Goal: Find specific page/section: Find specific page/section

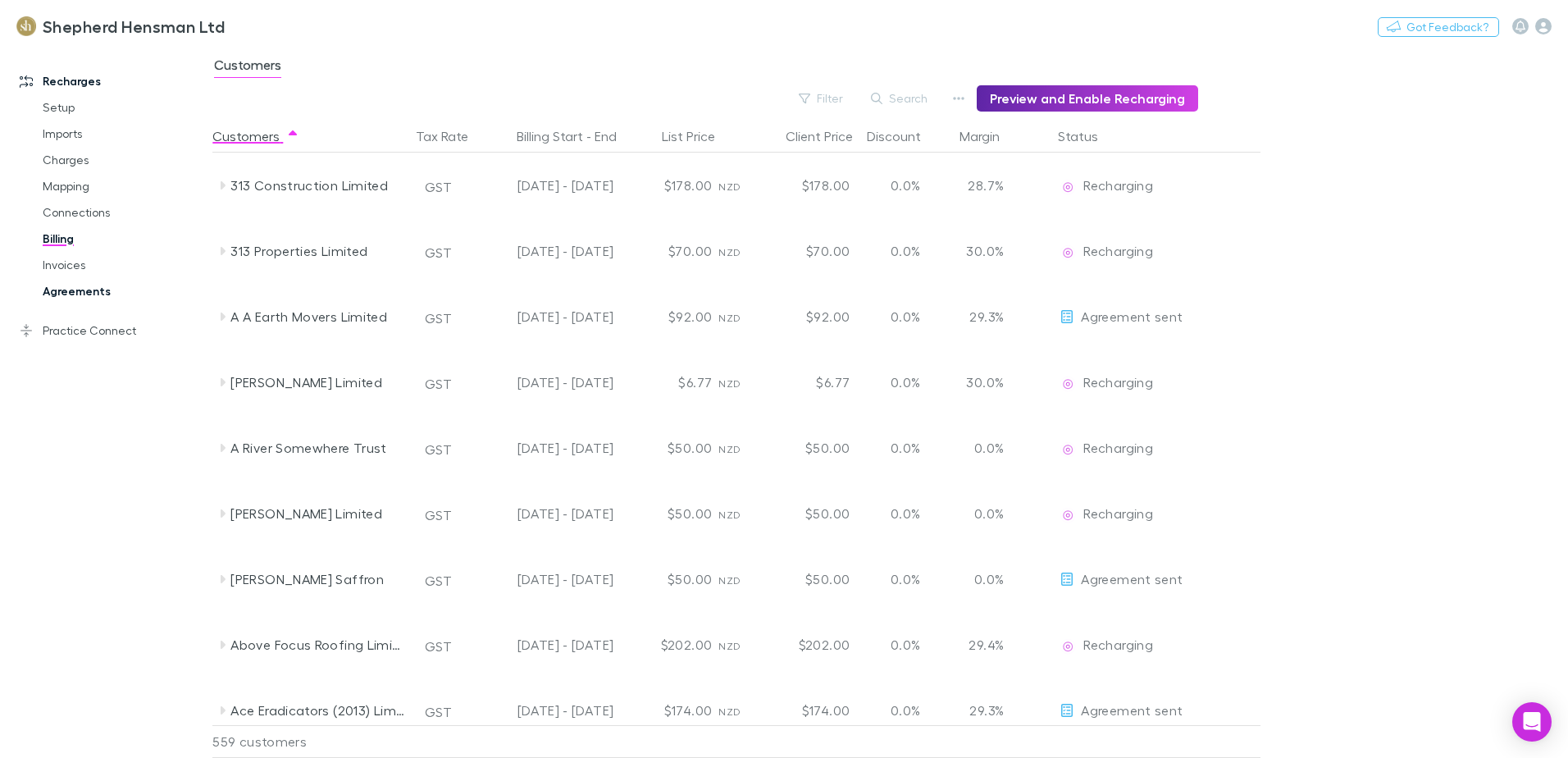
click at [63, 290] on link "Agreements" at bounding box center [123, 291] width 195 height 26
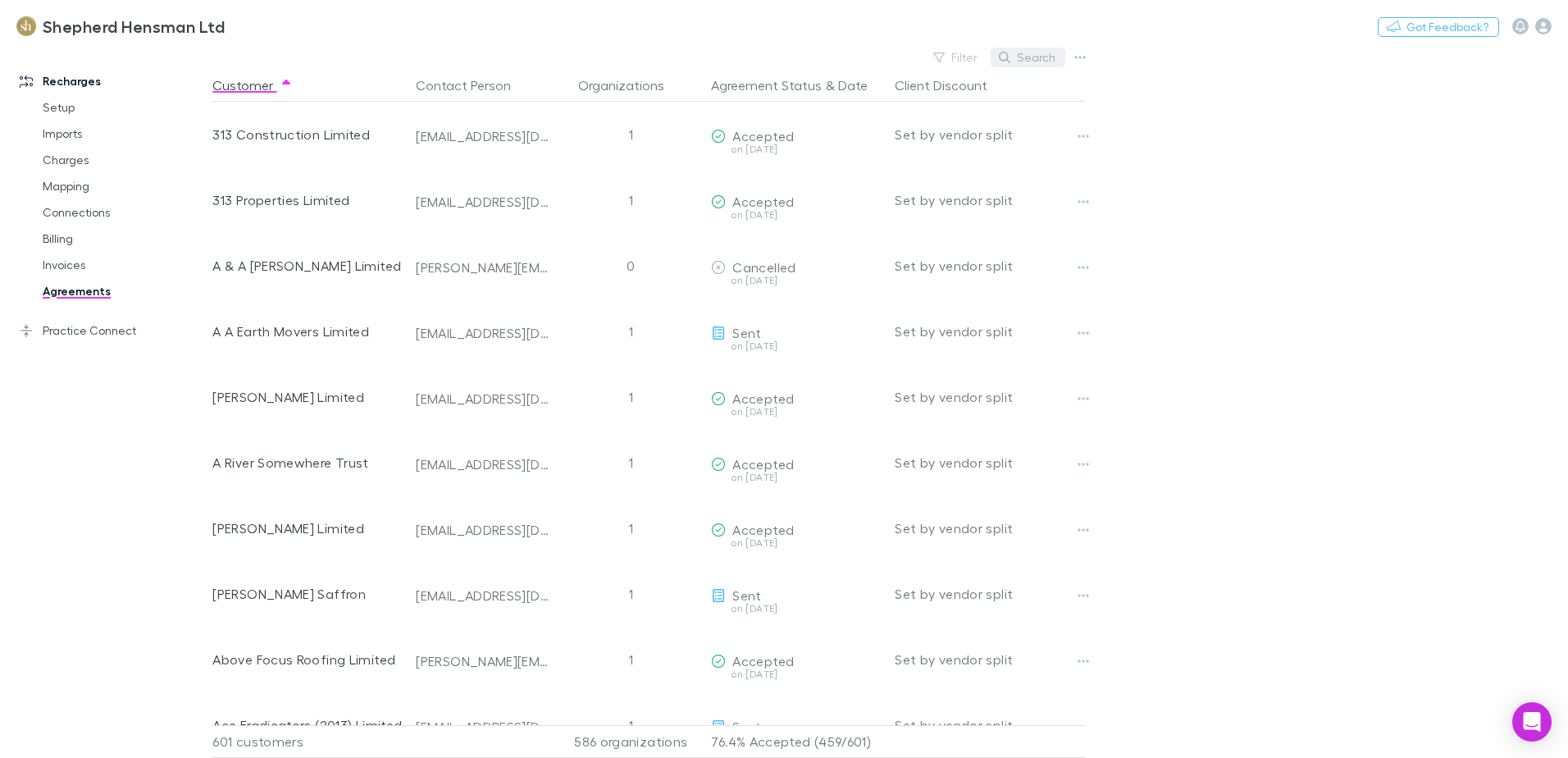
click at [1032, 58] on button "Search" at bounding box center [1028, 57] width 74 height 20
type input "*"
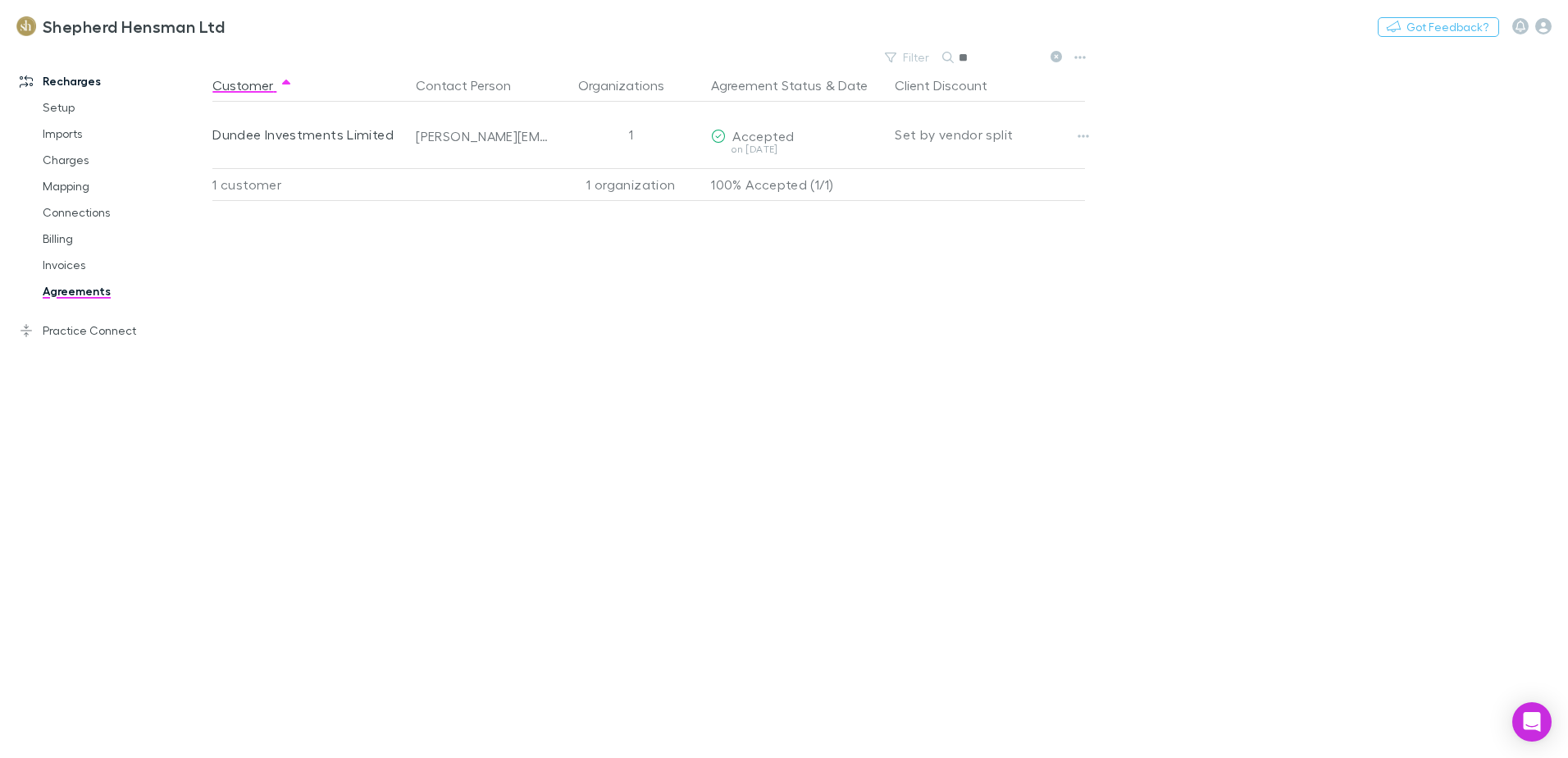
type input "*"
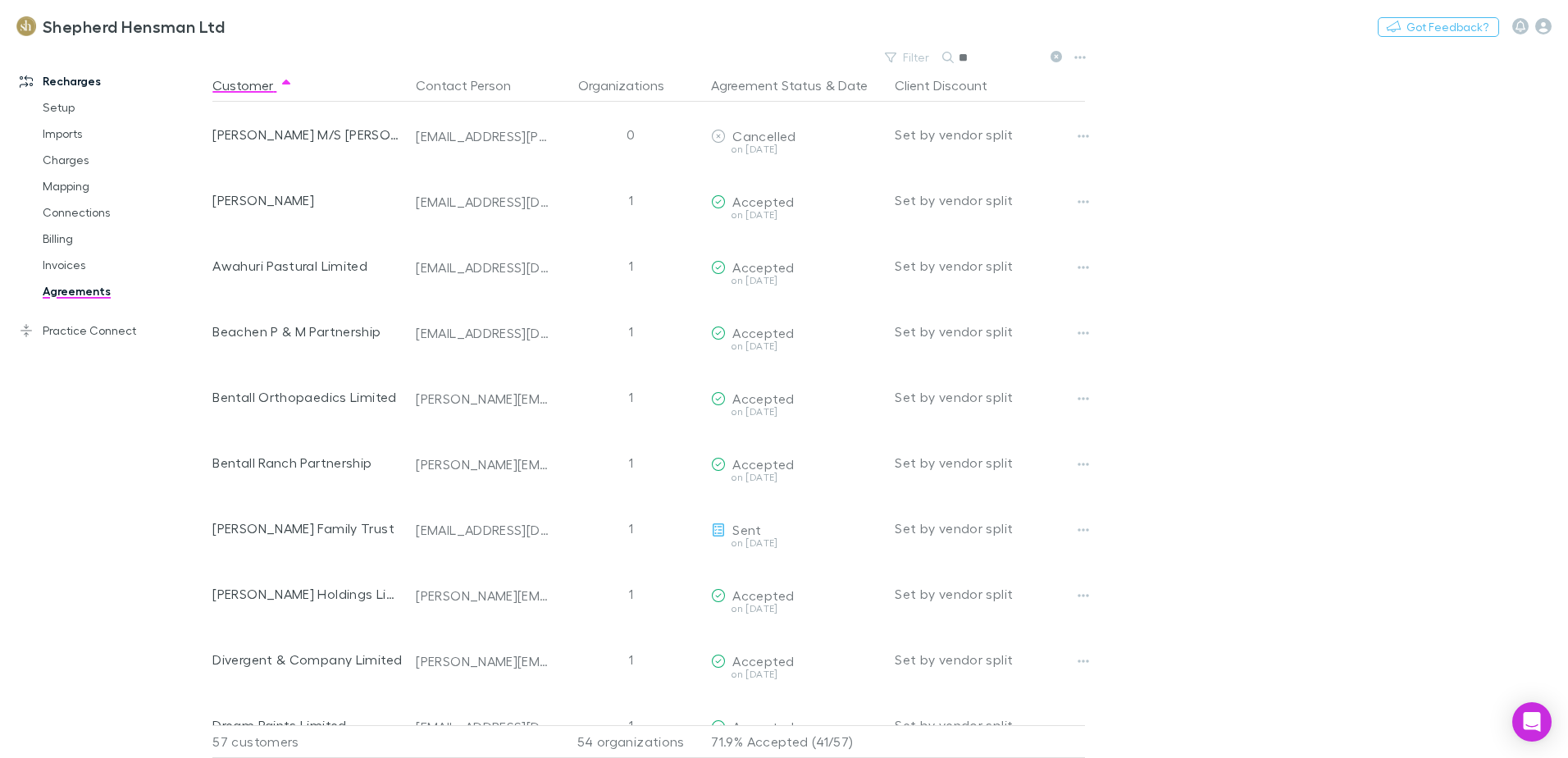
type input "*"
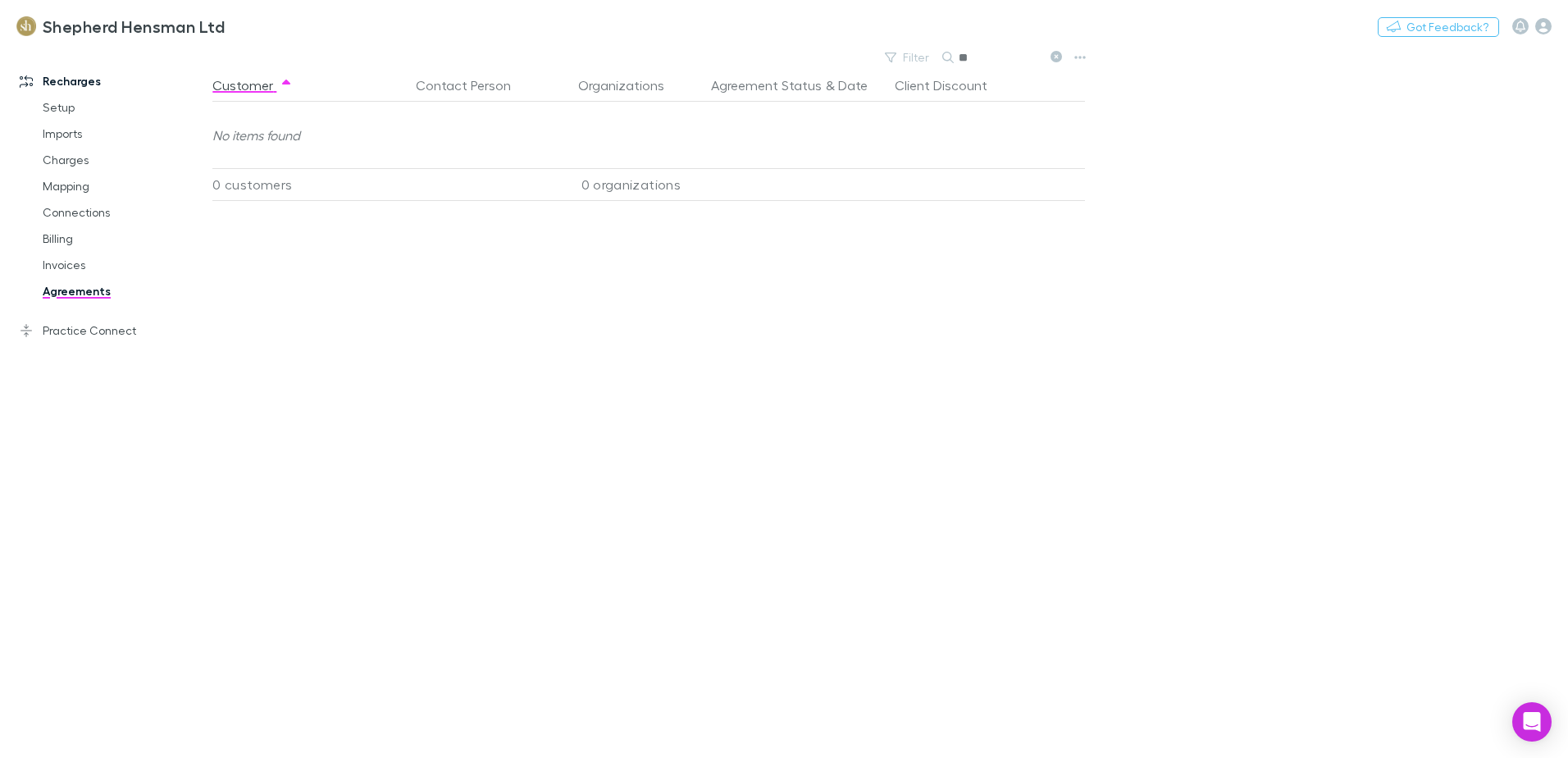
type input "*"
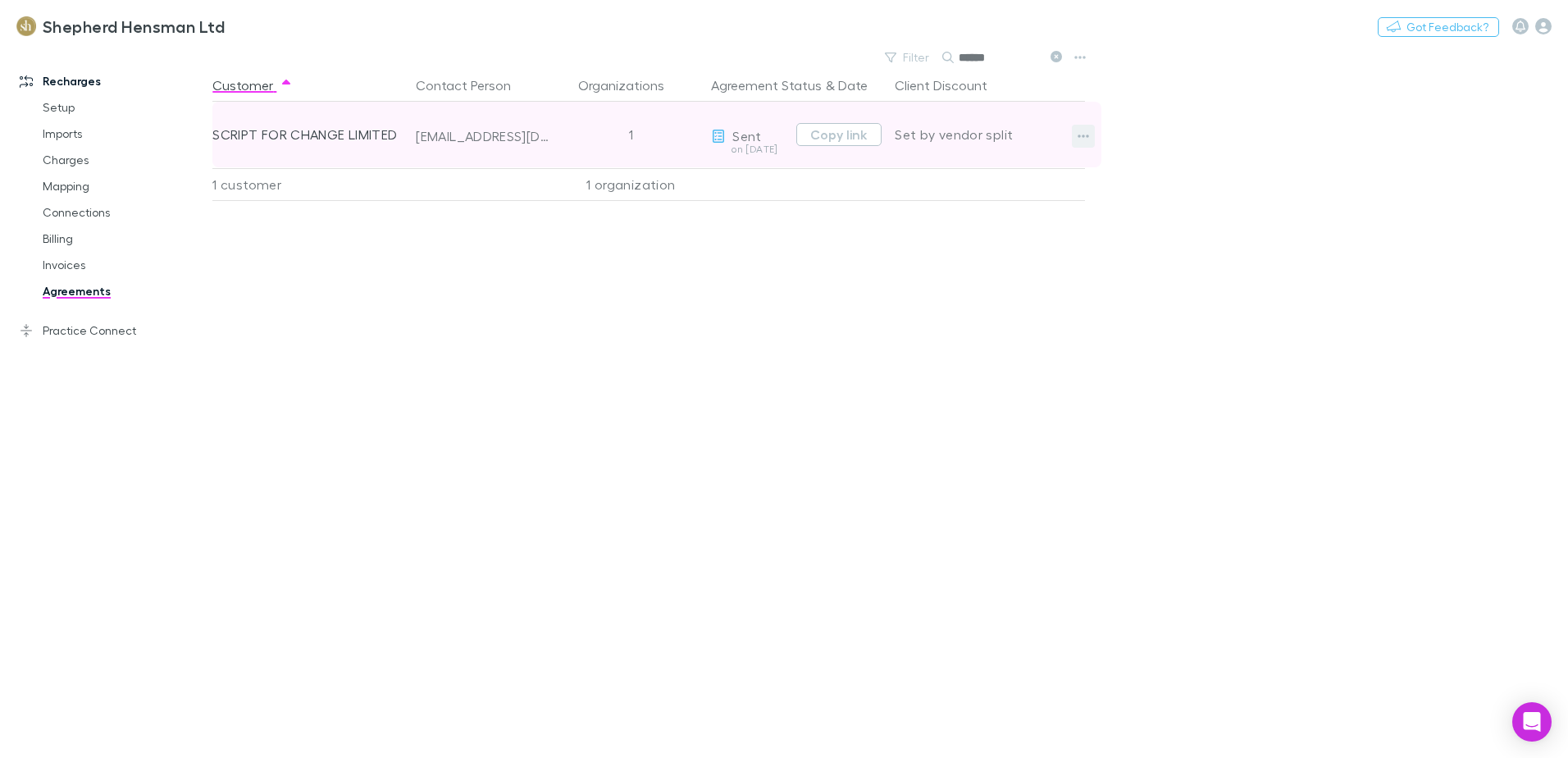
type input "******"
click at [1079, 139] on icon "button" at bounding box center [1083, 136] width 11 height 13
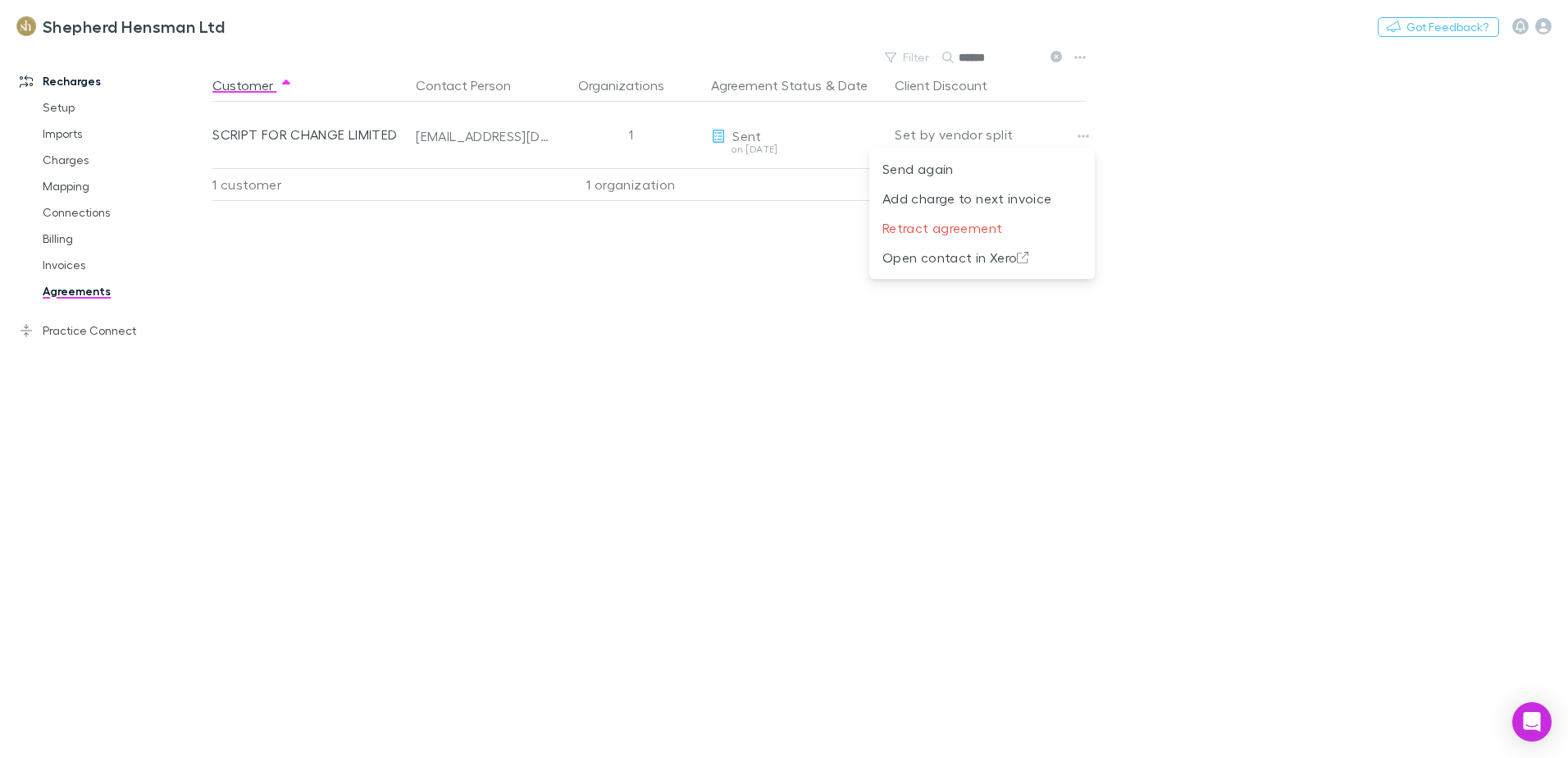
click at [372, 381] on div at bounding box center [784, 379] width 1568 height 758
